Goal: Task Accomplishment & Management: Manage account settings

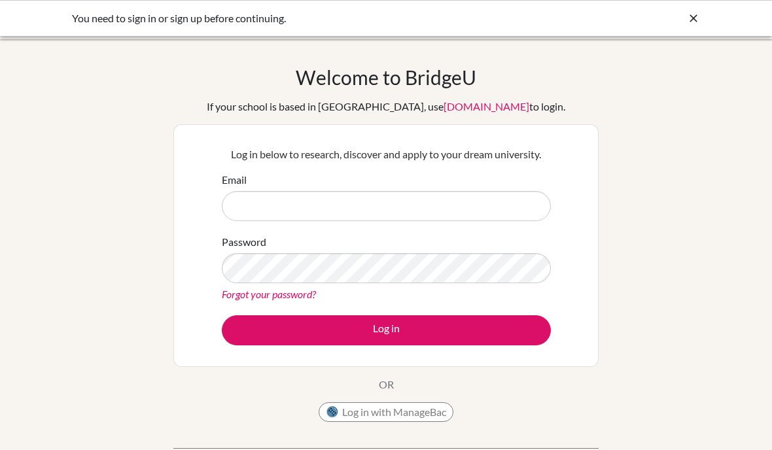
click at [502, 219] on input "Email" at bounding box center [386, 206] width 329 height 30
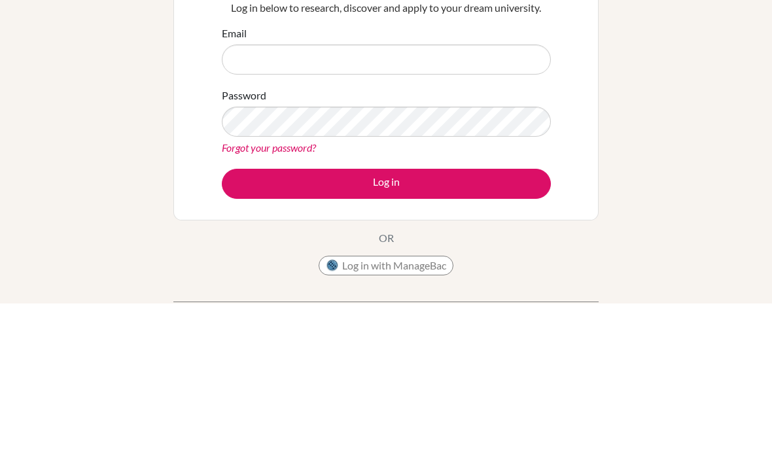
scroll to position [147, 0]
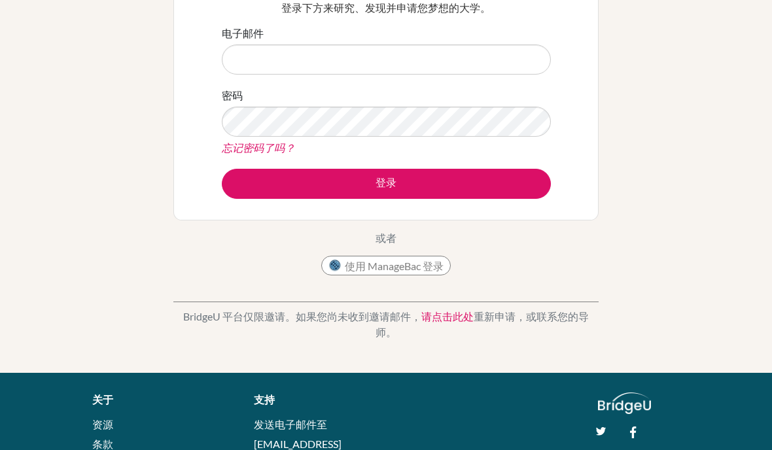
click at [478, 64] on input "电子邮件" at bounding box center [386, 60] width 329 height 30
click at [509, 74] on input "电子邮件" at bounding box center [386, 60] width 329 height 30
click at [520, 84] on form "电子邮件 密码 忘记密码了吗？ 登录" at bounding box center [386, 112] width 329 height 173
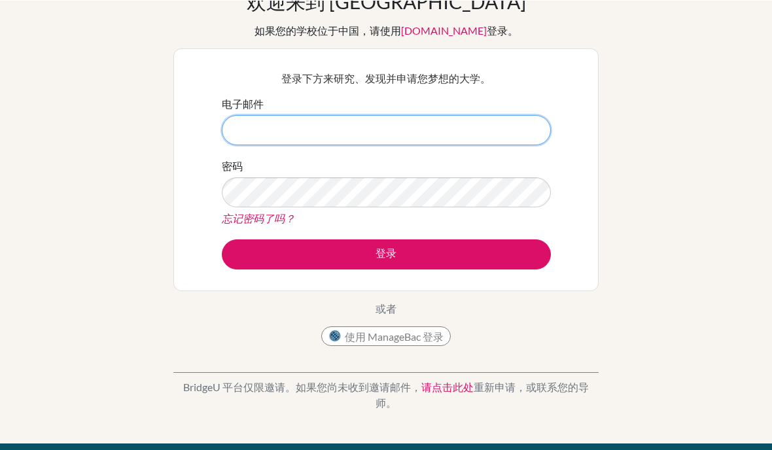
click at [473, 143] on input "电子邮件" at bounding box center [386, 130] width 329 height 30
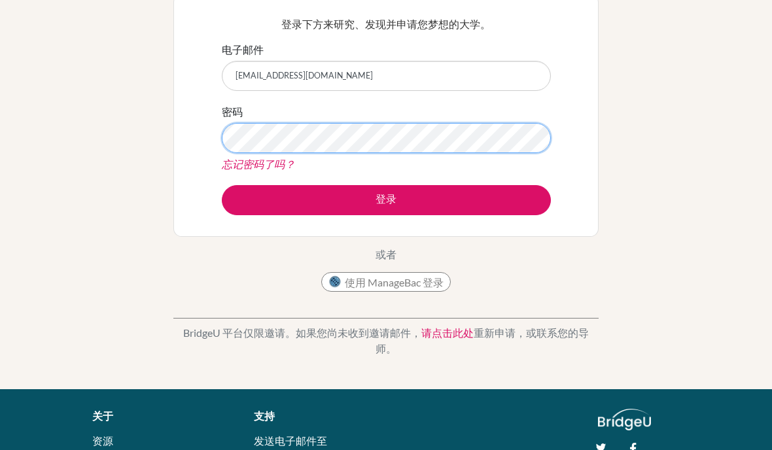
scroll to position [117, 0]
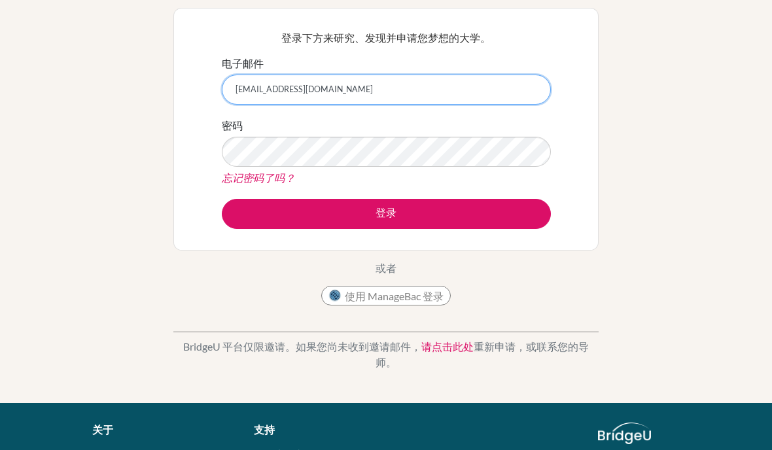
click at [478, 95] on input "250069@acis-ac.th" at bounding box center [386, 90] width 329 height 30
type input "[EMAIL_ADDRESS][DOMAIN_NAME]"
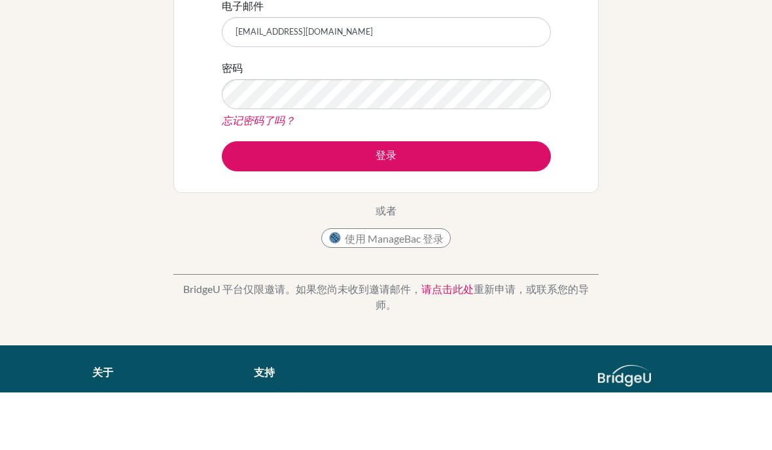
click at [514, 199] on button "登录" at bounding box center [386, 214] width 329 height 30
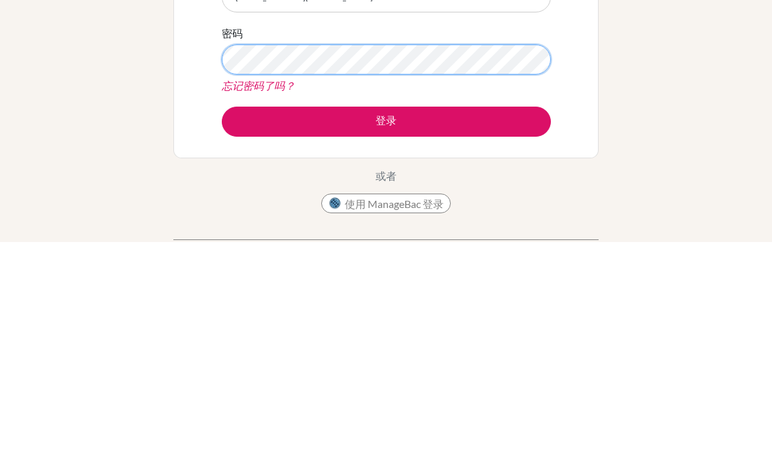
scroll to position [153, 0]
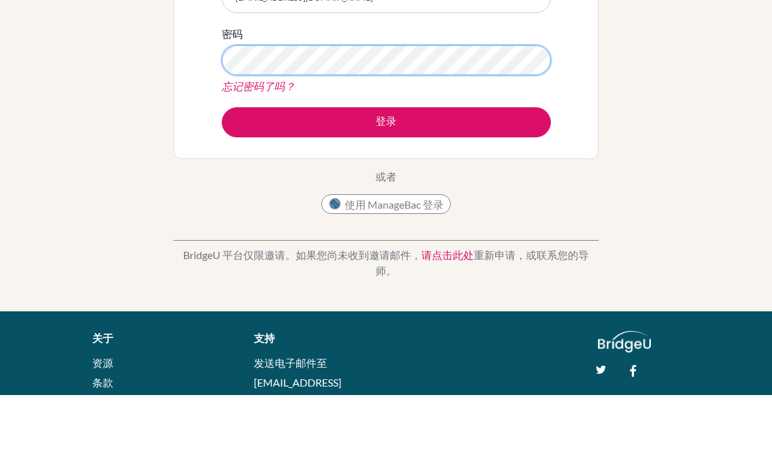
click at [386, 162] on button "登录" at bounding box center [386, 177] width 329 height 30
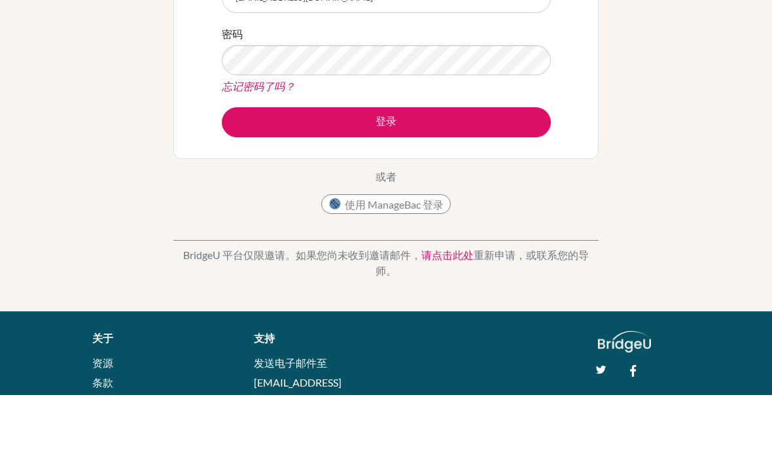
click at [494, 162] on button "登录" at bounding box center [386, 177] width 329 height 30
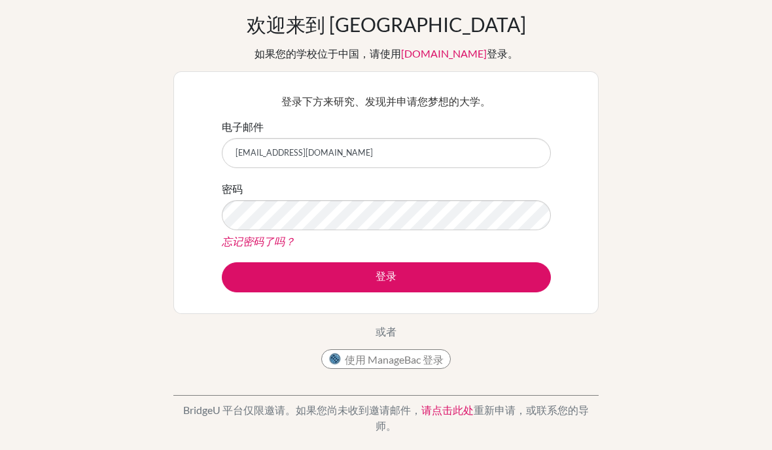
scroll to position [0, 0]
